Goal: Transaction & Acquisition: Obtain resource

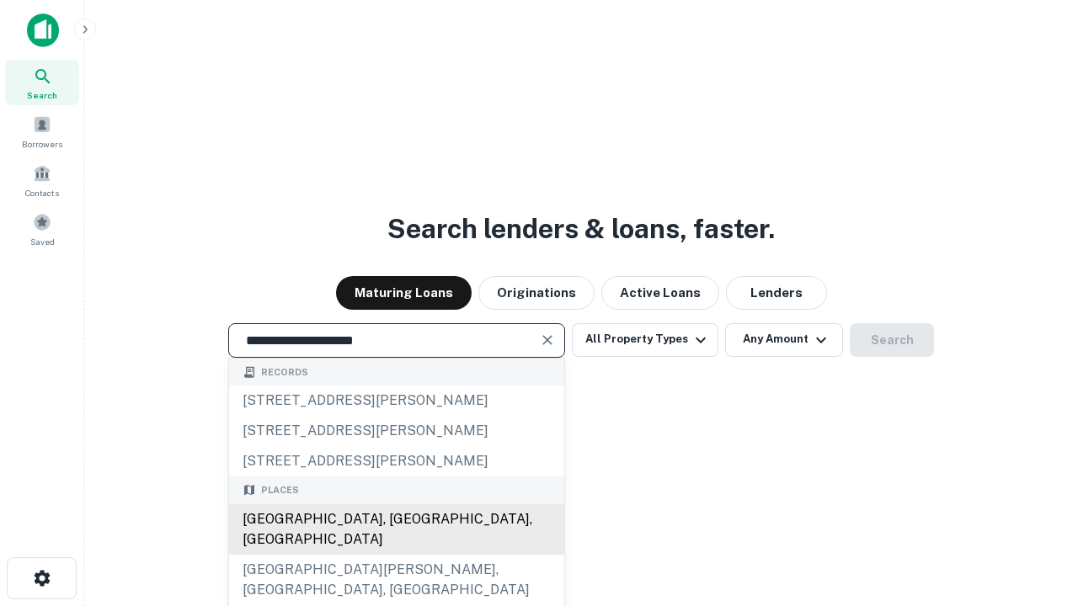
click at [396, 555] on div "[GEOGRAPHIC_DATA], [GEOGRAPHIC_DATA], [GEOGRAPHIC_DATA]" at bounding box center [396, 530] width 335 height 51
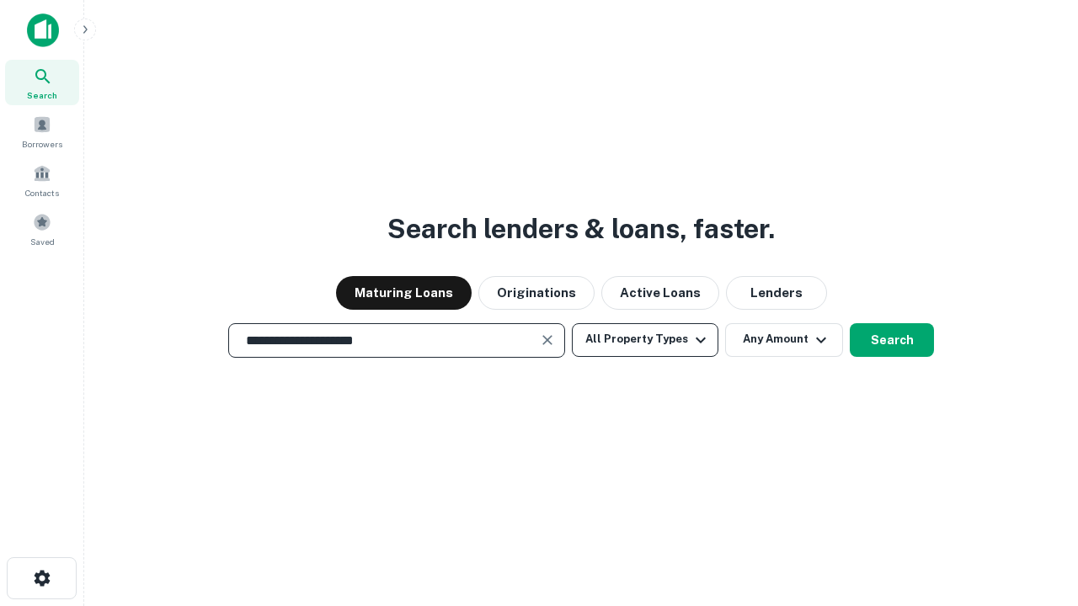
type input "**********"
click at [645, 339] on button "All Property Types" at bounding box center [645, 340] width 147 height 34
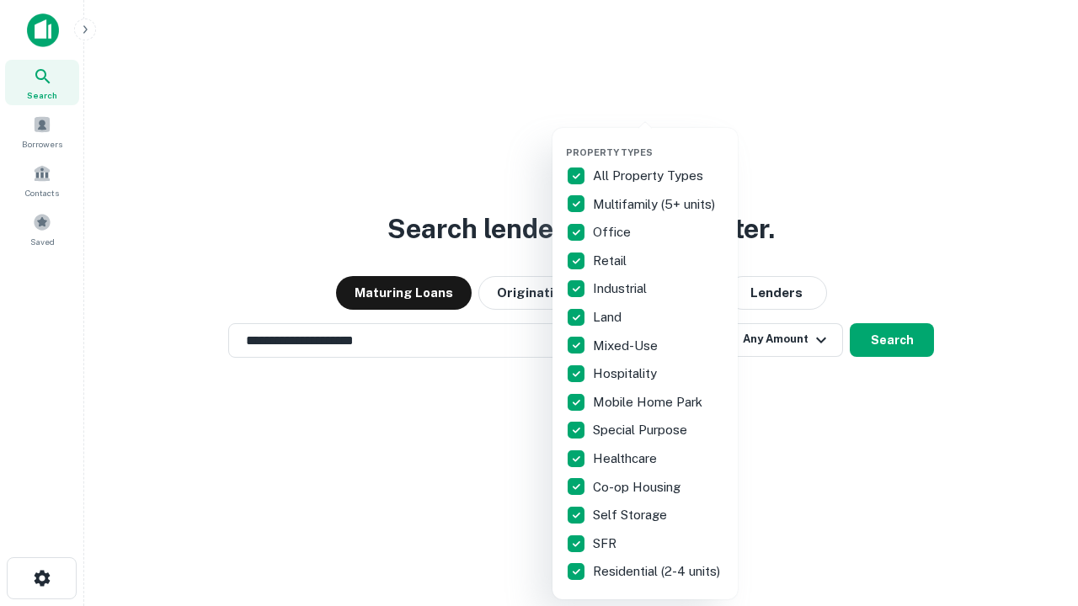
click at [659, 141] on button "button" at bounding box center [658, 141] width 185 height 1
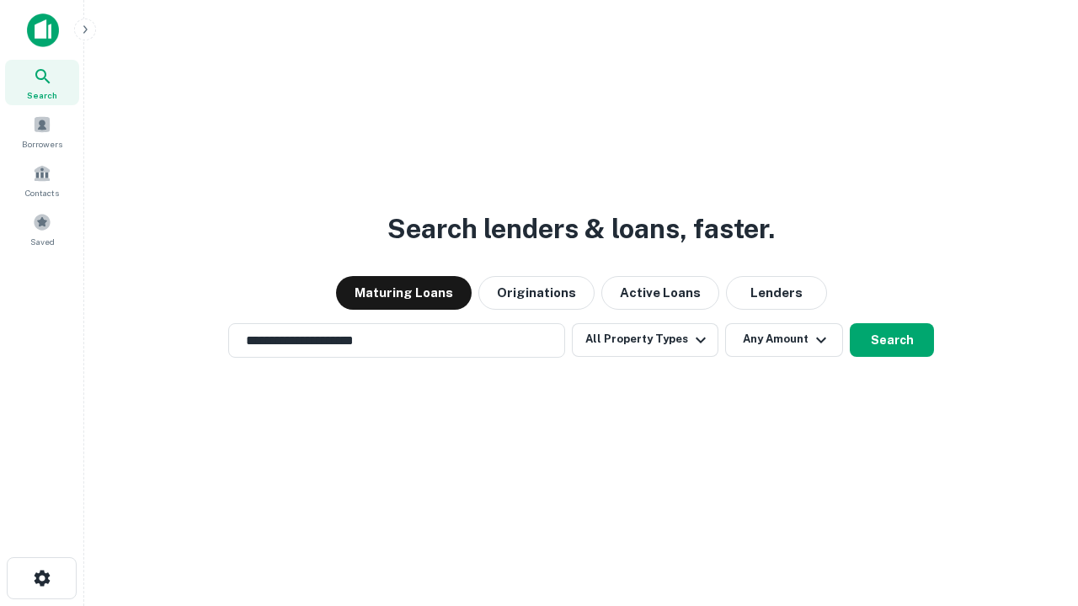
scroll to position [10, 203]
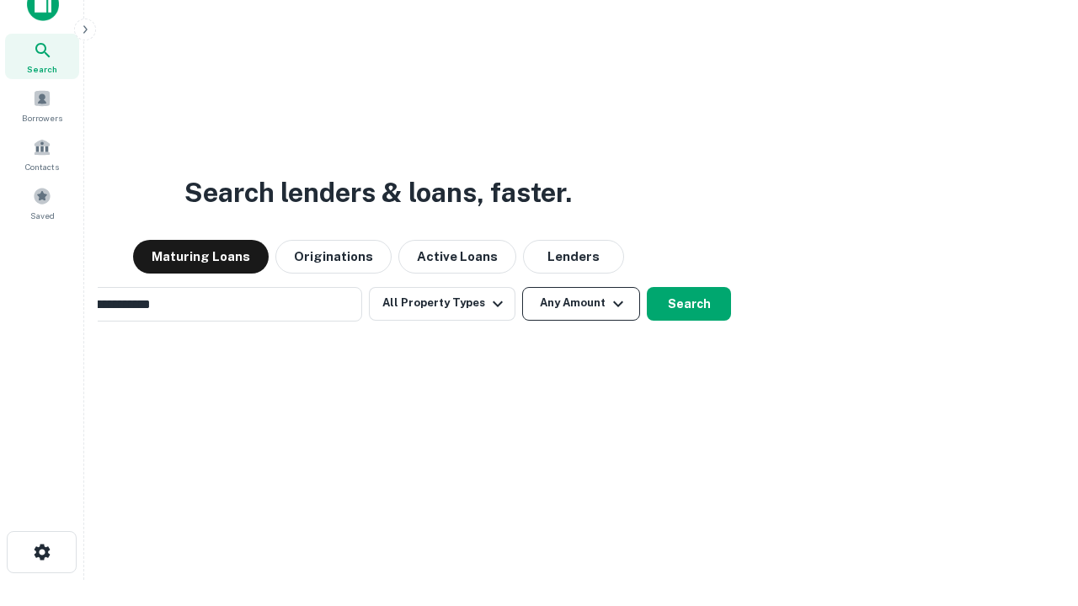
click at [522, 287] on button "Any Amount" at bounding box center [581, 304] width 118 height 34
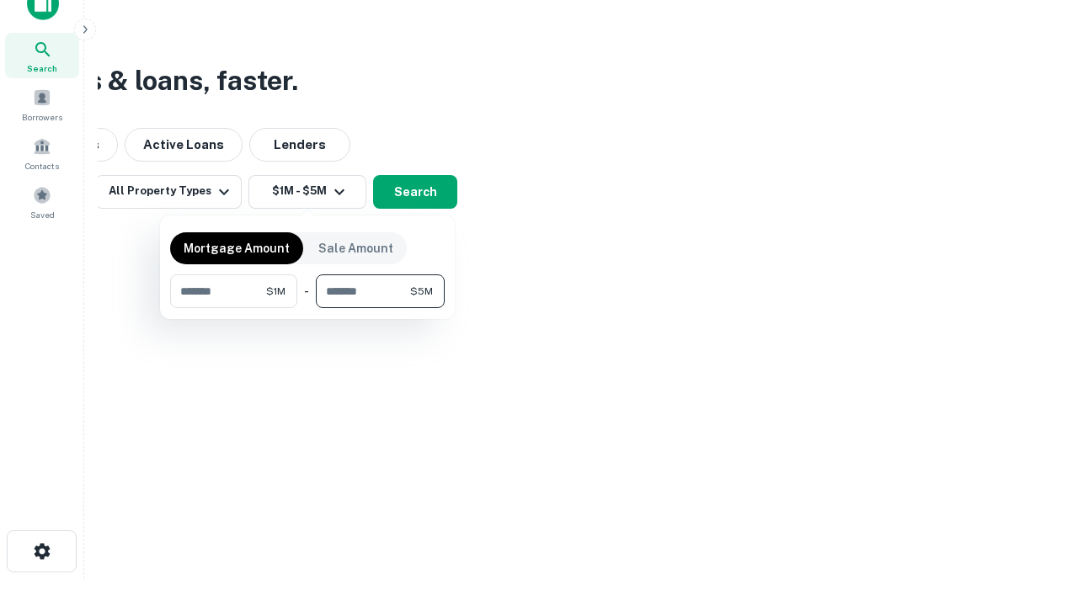
type input "*******"
click at [307, 308] on button "button" at bounding box center [307, 308] width 275 height 1
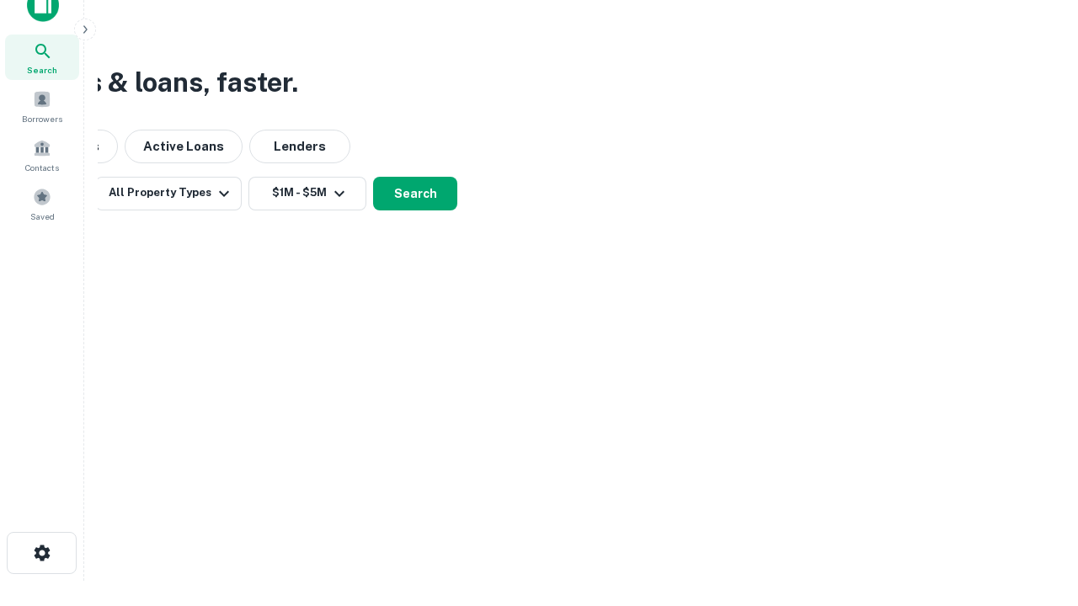
scroll to position [10, 311]
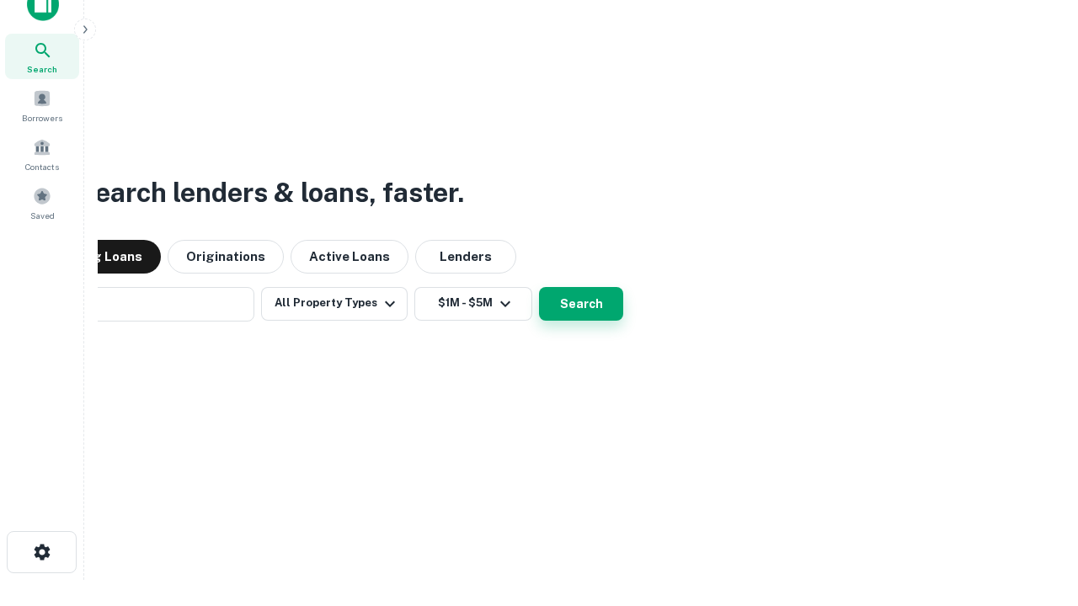
click at [539, 287] on button "Search" at bounding box center [581, 304] width 84 height 34
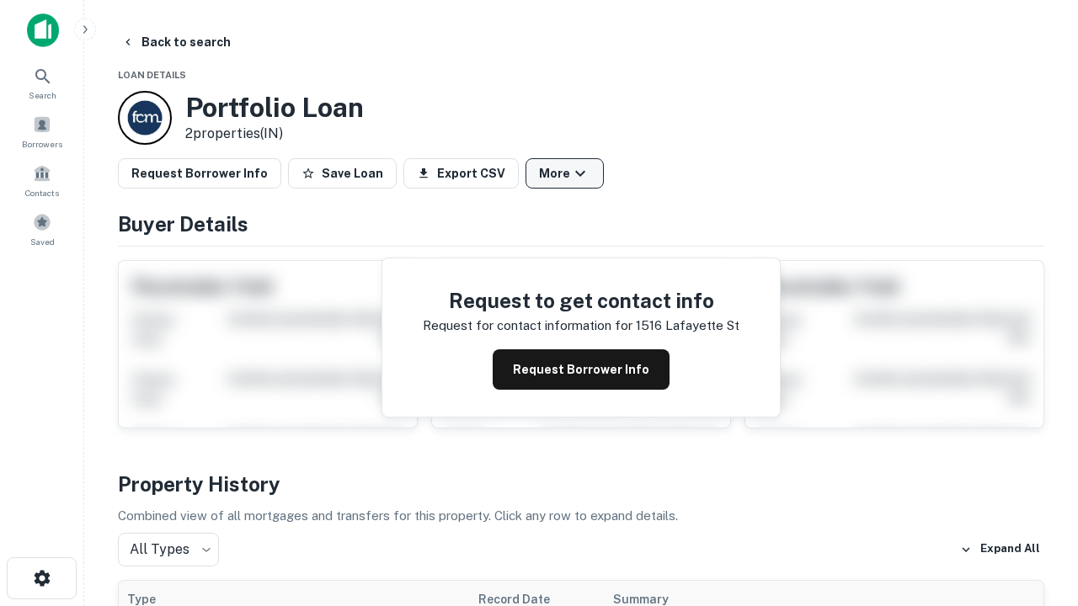
click at [564, 174] on button "More" at bounding box center [565, 173] width 78 height 30
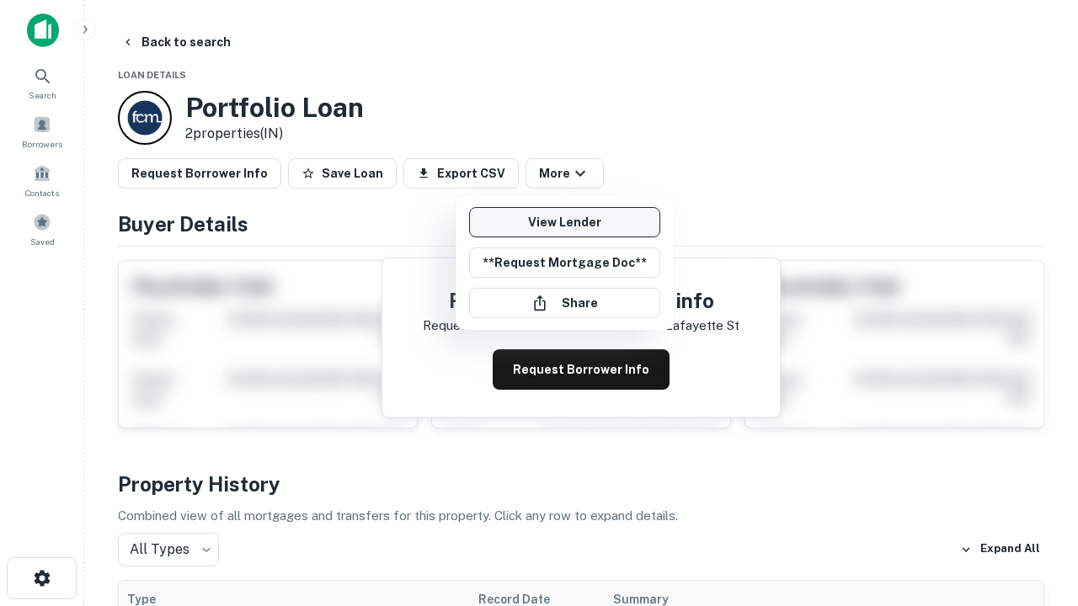
click at [564, 222] on link "View Lender" at bounding box center [564, 222] width 191 height 30
